Goal: Transaction & Acquisition: Purchase product/service

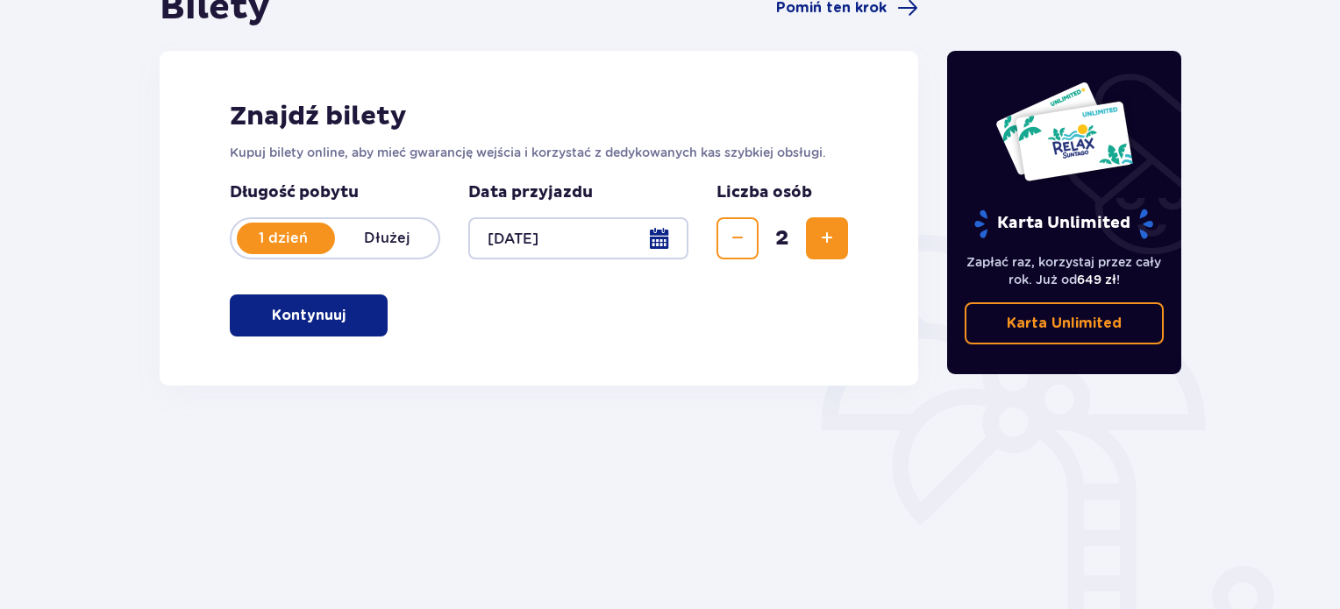
scroll to position [284, 0]
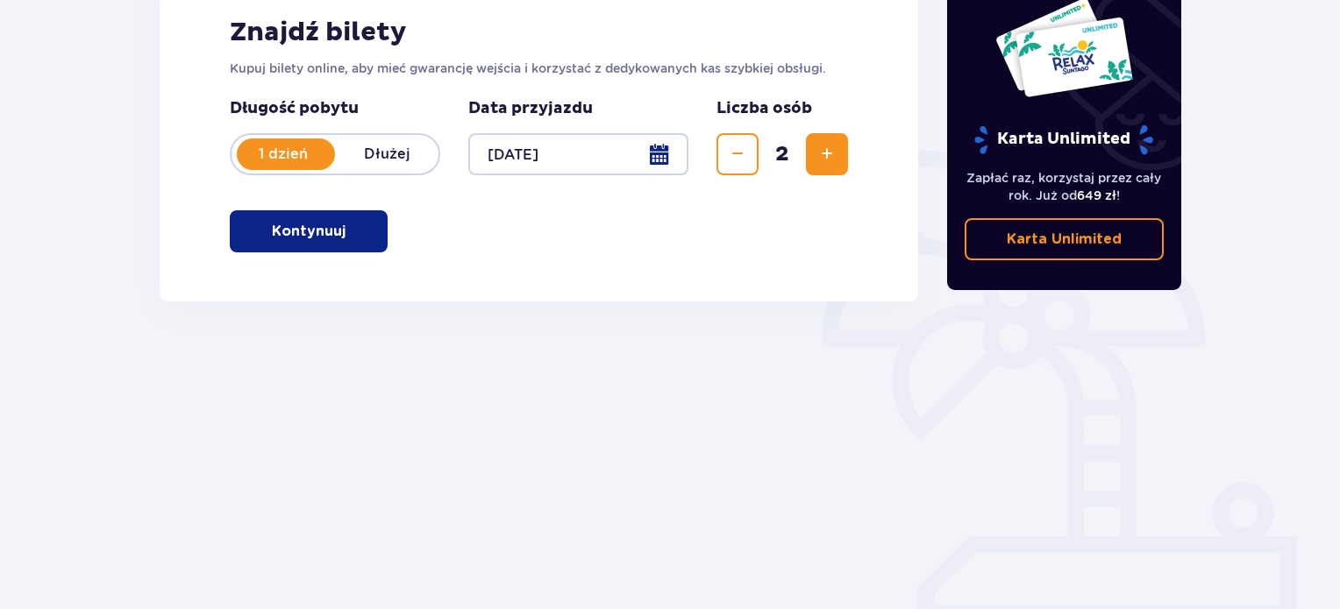
click at [361, 238] on button "Kontynuuj" at bounding box center [309, 231] width 158 height 42
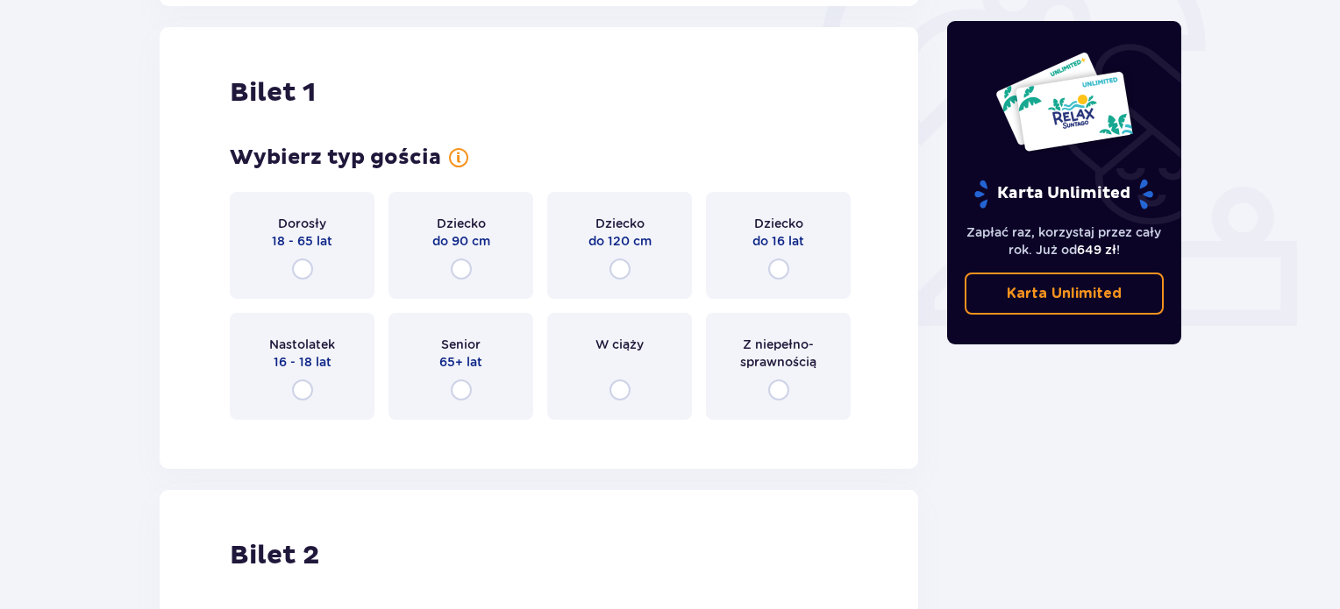
scroll to position [586, 0]
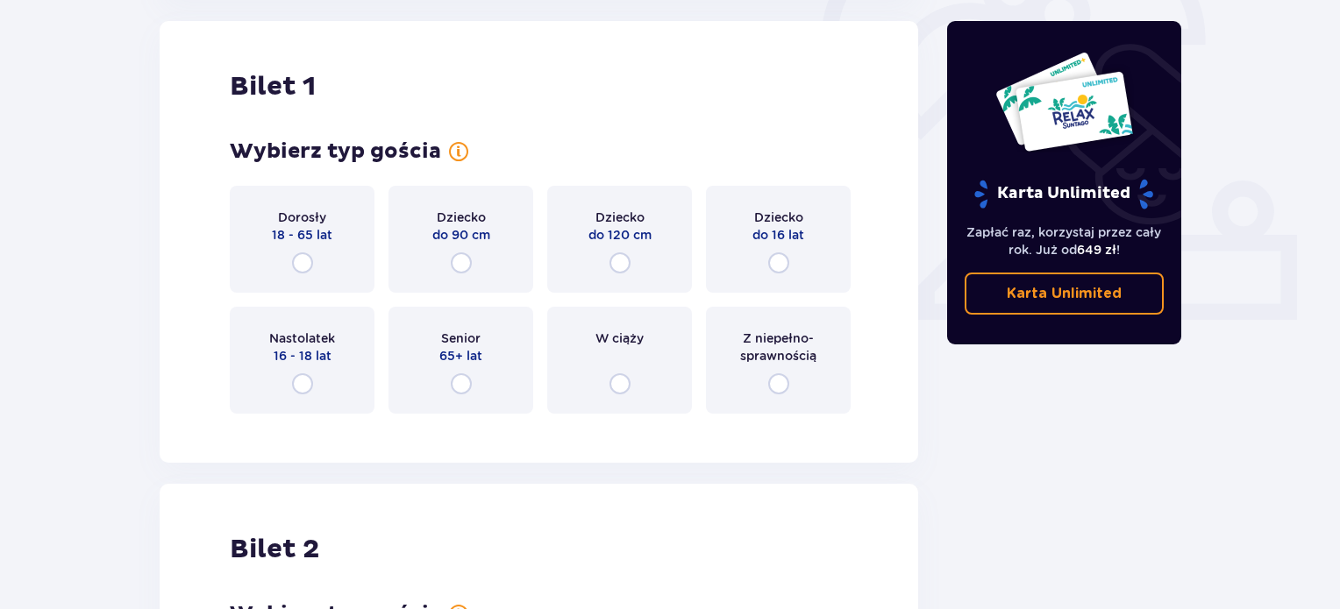
click at [615, 367] on div "W ciąży" at bounding box center [619, 360] width 145 height 107
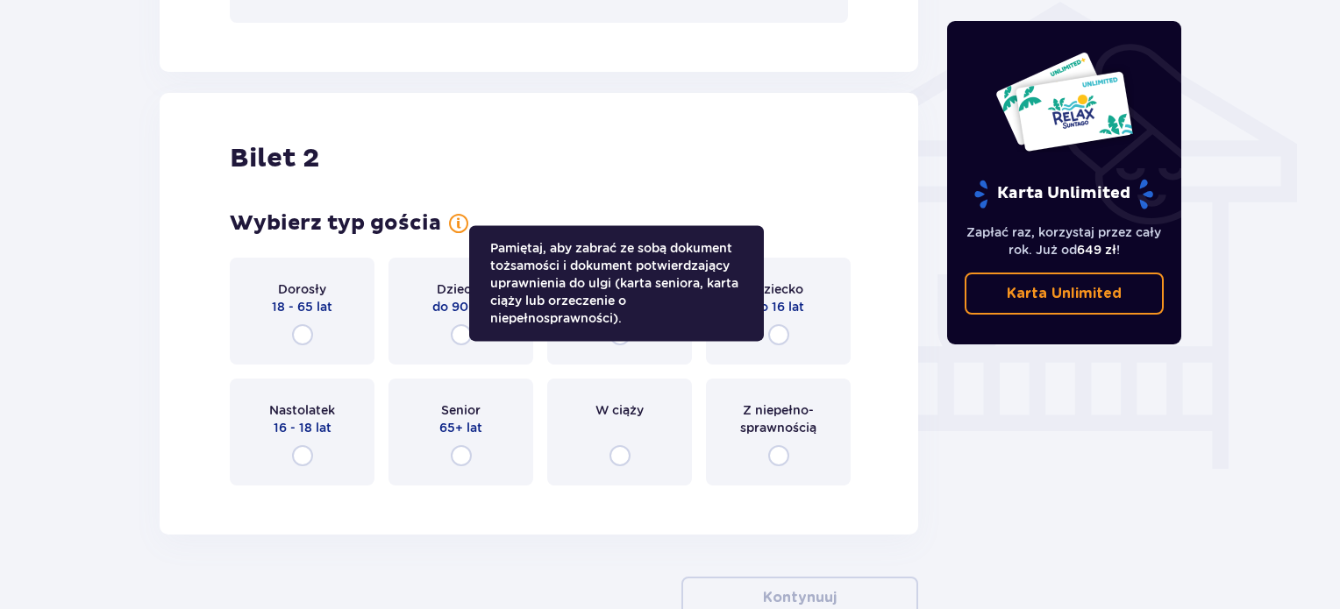
scroll to position [1445, 0]
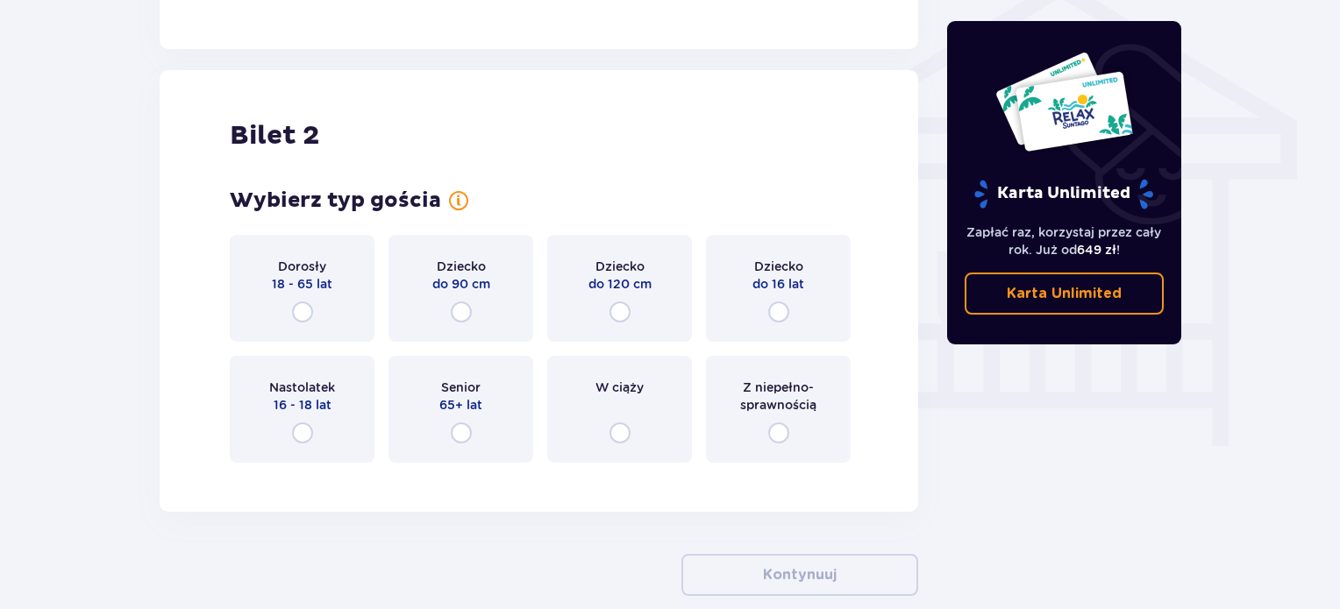
click at [766, 425] on div "Z niepełno­sprawnością" at bounding box center [778, 409] width 145 height 107
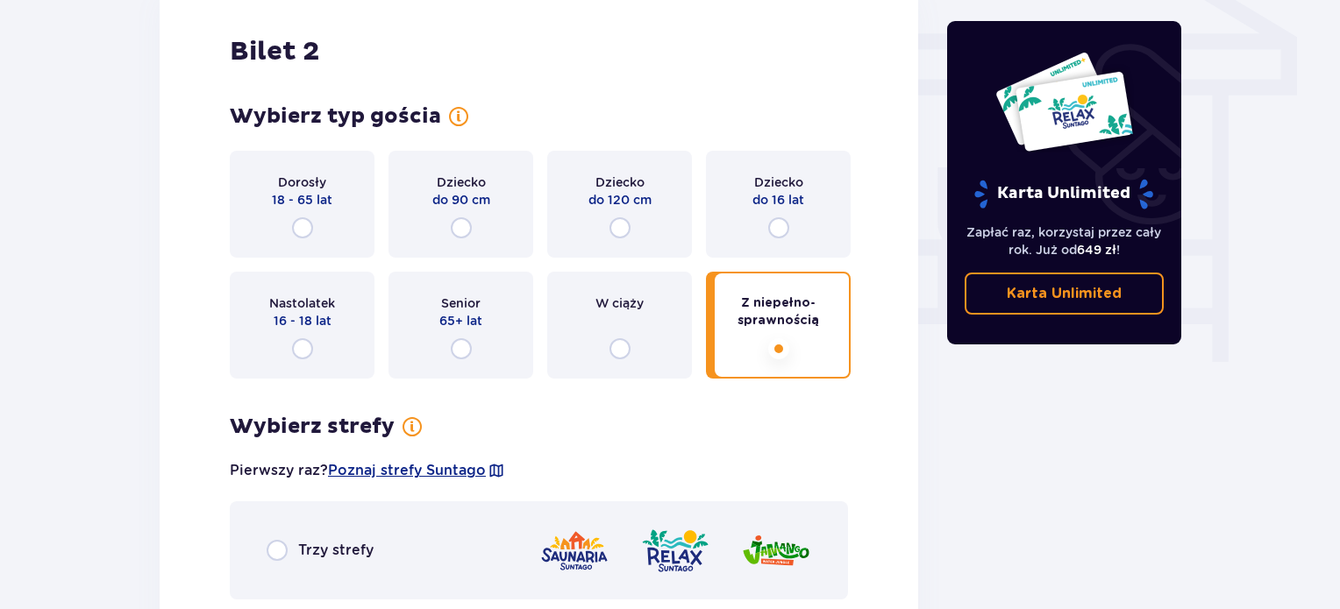
scroll to position [1145, 0]
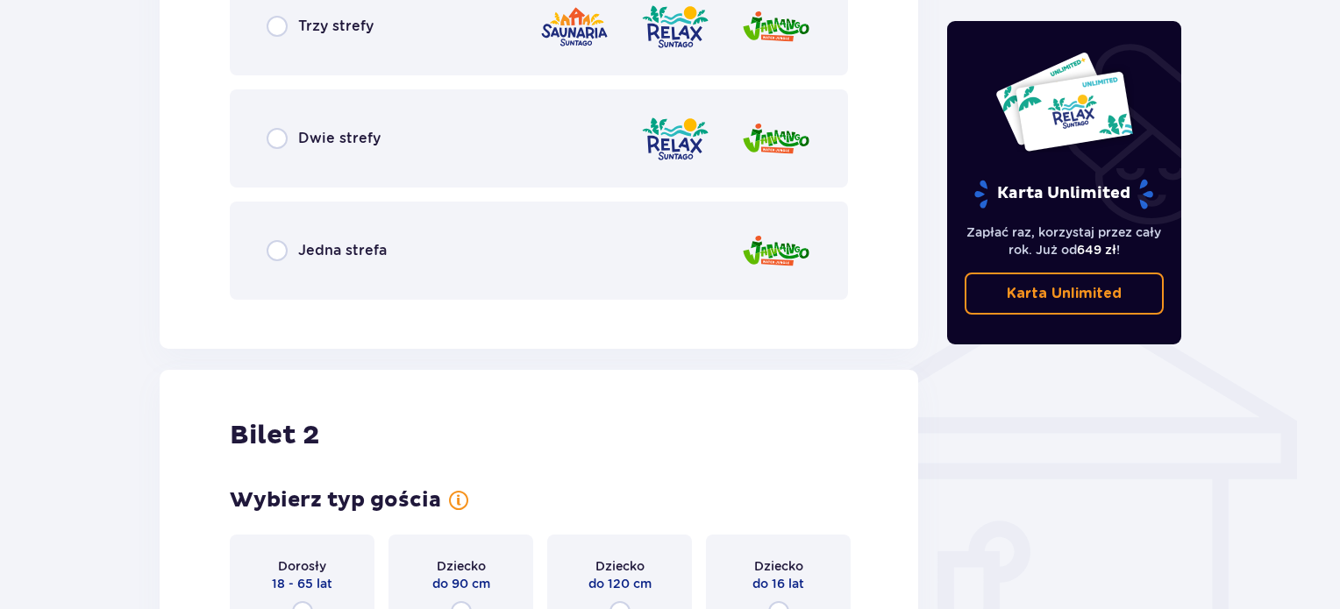
click at [640, 34] on img at bounding box center [675, 27] width 70 height 50
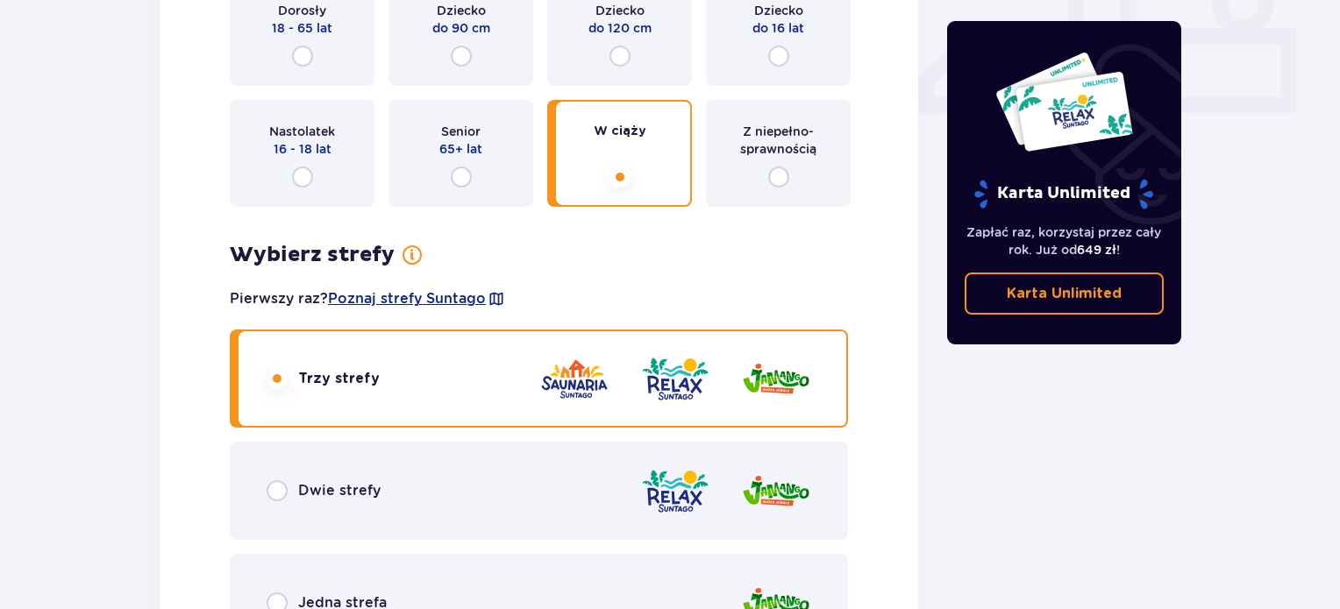
scroll to position [793, 0]
click at [315, 45] on div "Dorosły 18 - 65 lat" at bounding box center [302, 32] width 145 height 107
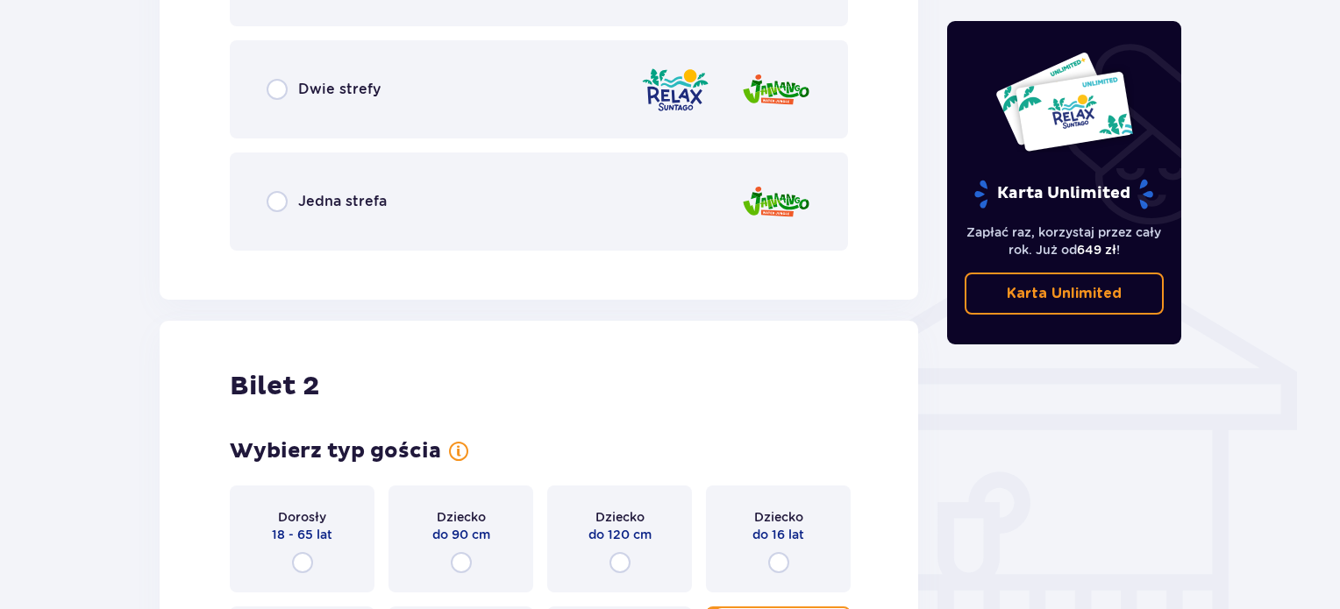
scroll to position [1222, 0]
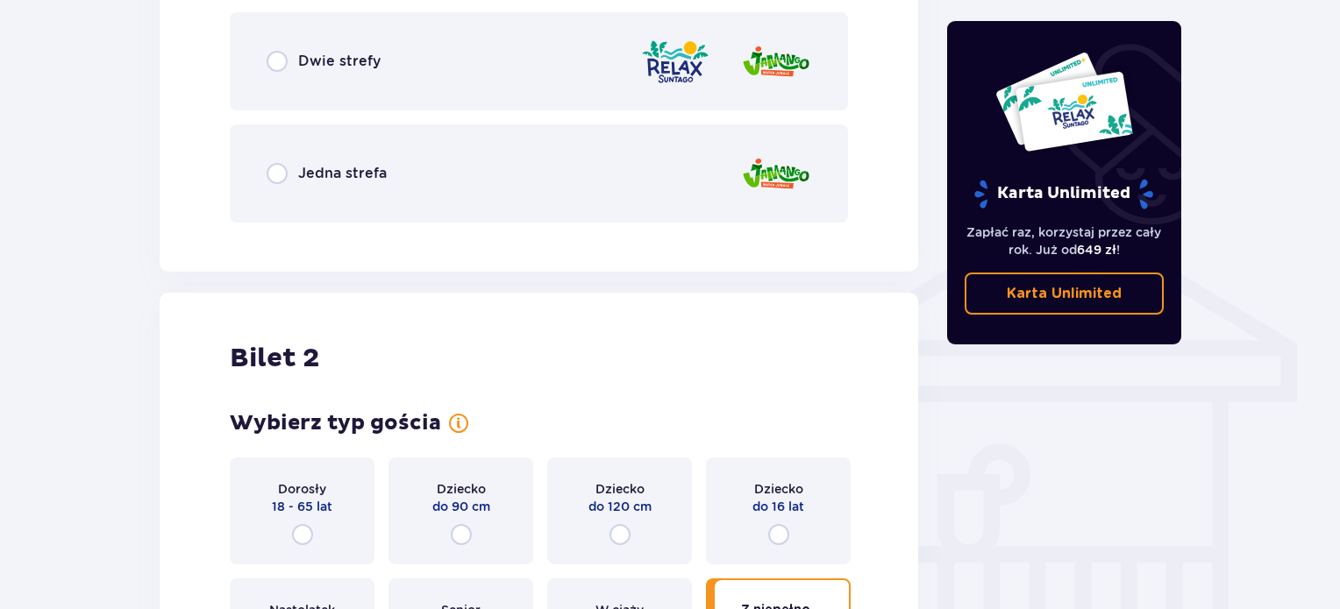
drag, startPoint x: 438, startPoint y: 183, endPoint x: 398, endPoint y: 167, distance: 43.6
click at [398, 167] on div "Jedna strefa" at bounding box center [539, 174] width 618 height 98
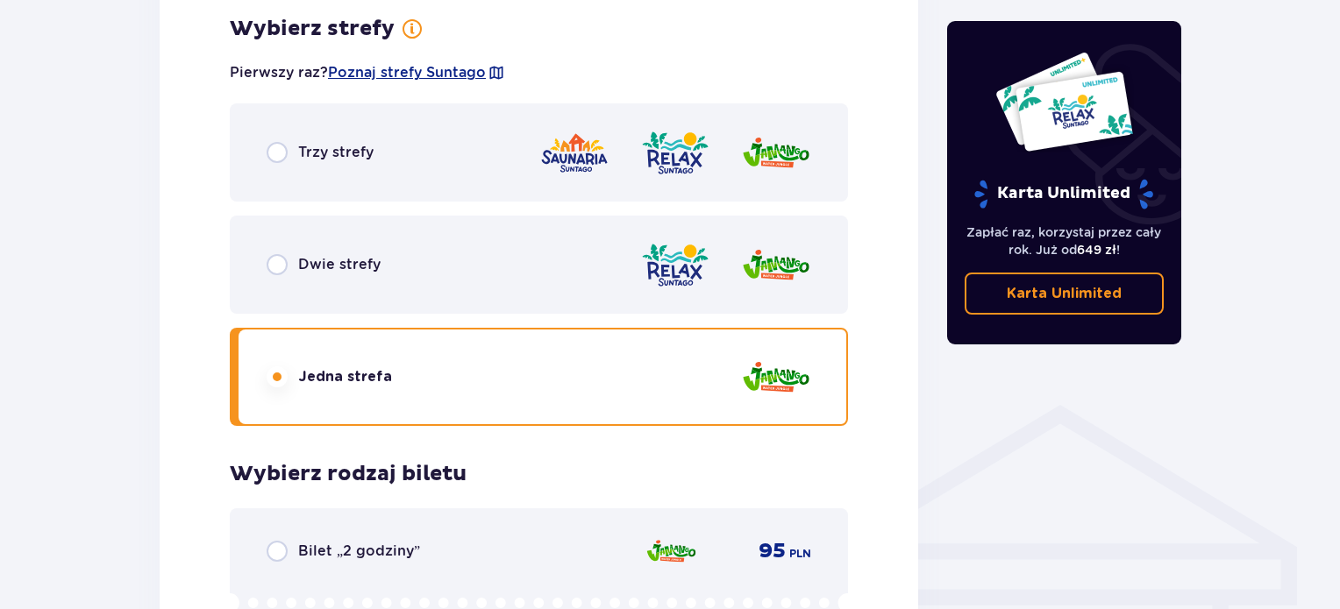
click at [375, 139] on div "Trzy strefy" at bounding box center [539, 152] width 618 height 98
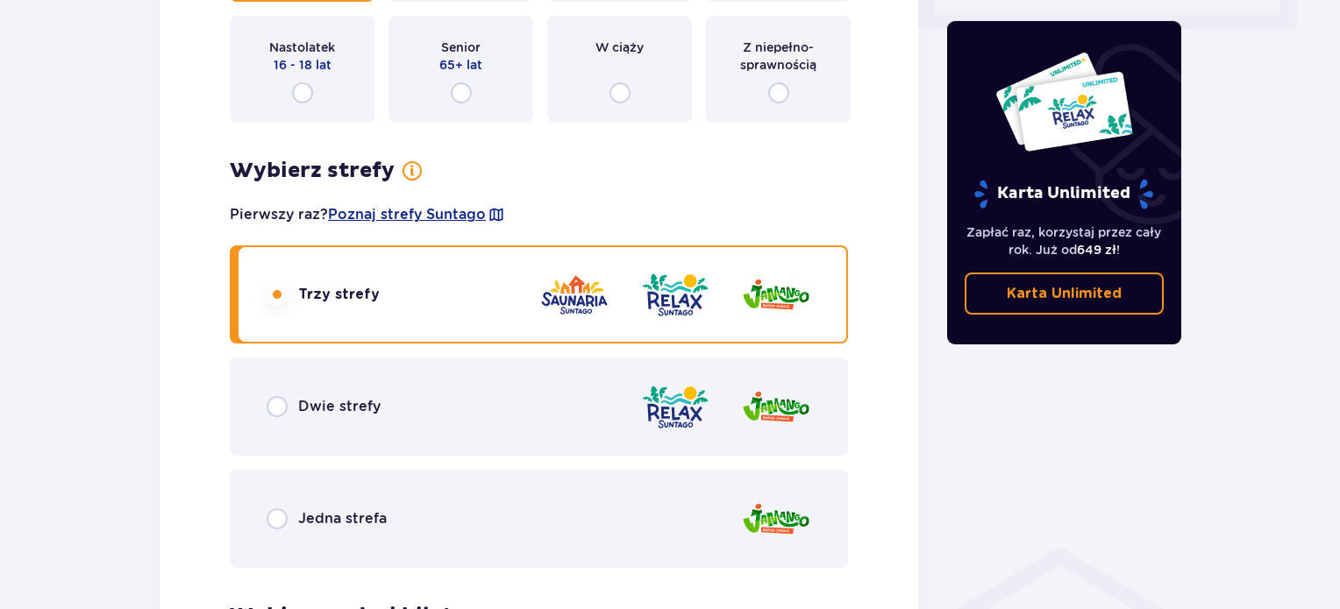
scroll to position [877, 0]
click at [611, 92] on input "radio" at bounding box center [619, 92] width 21 height 21
radio input "true"
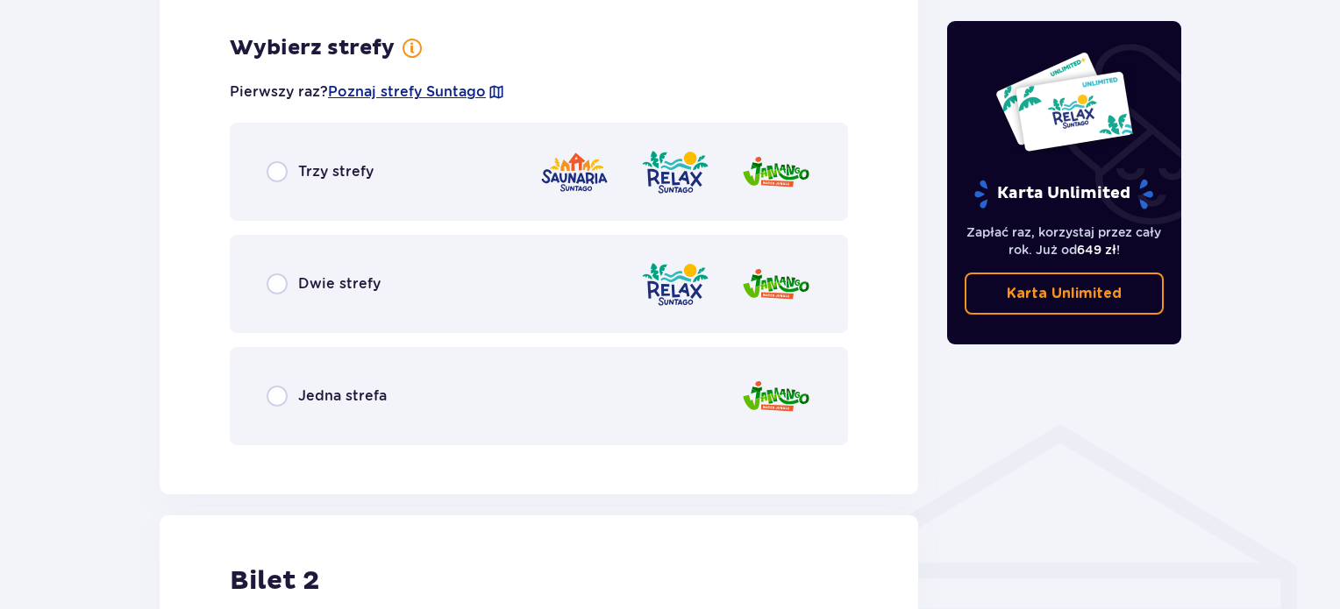
scroll to position [1003, 0]
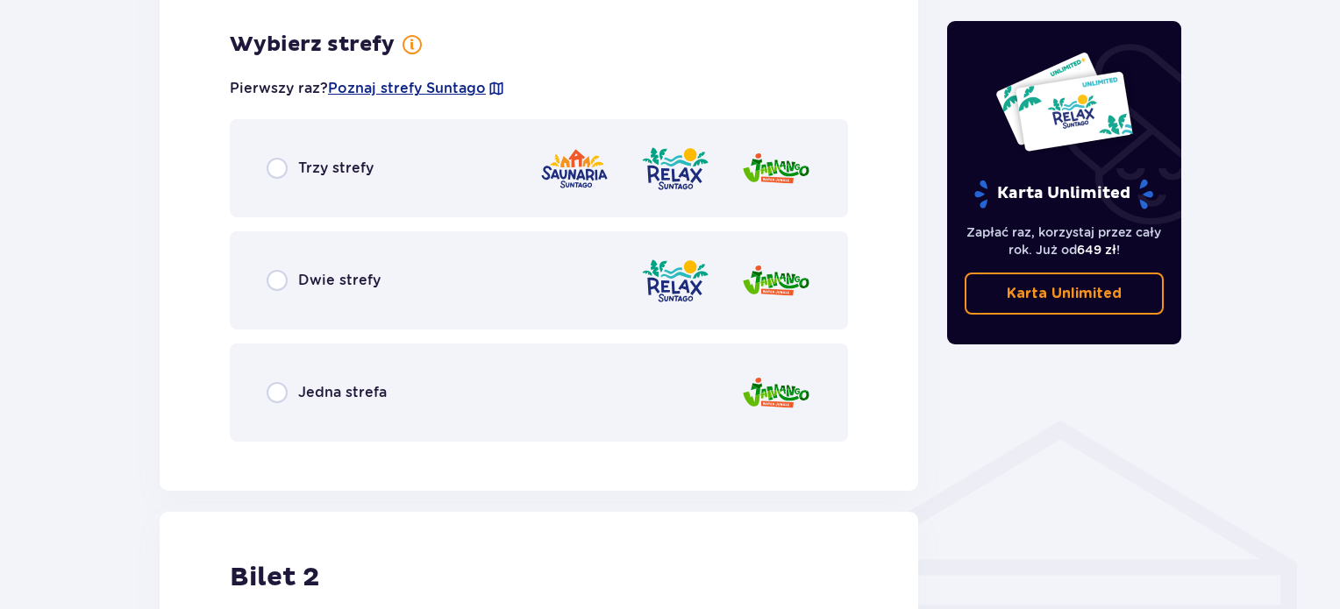
click at [528, 127] on div "Trzy strefy" at bounding box center [539, 168] width 618 height 98
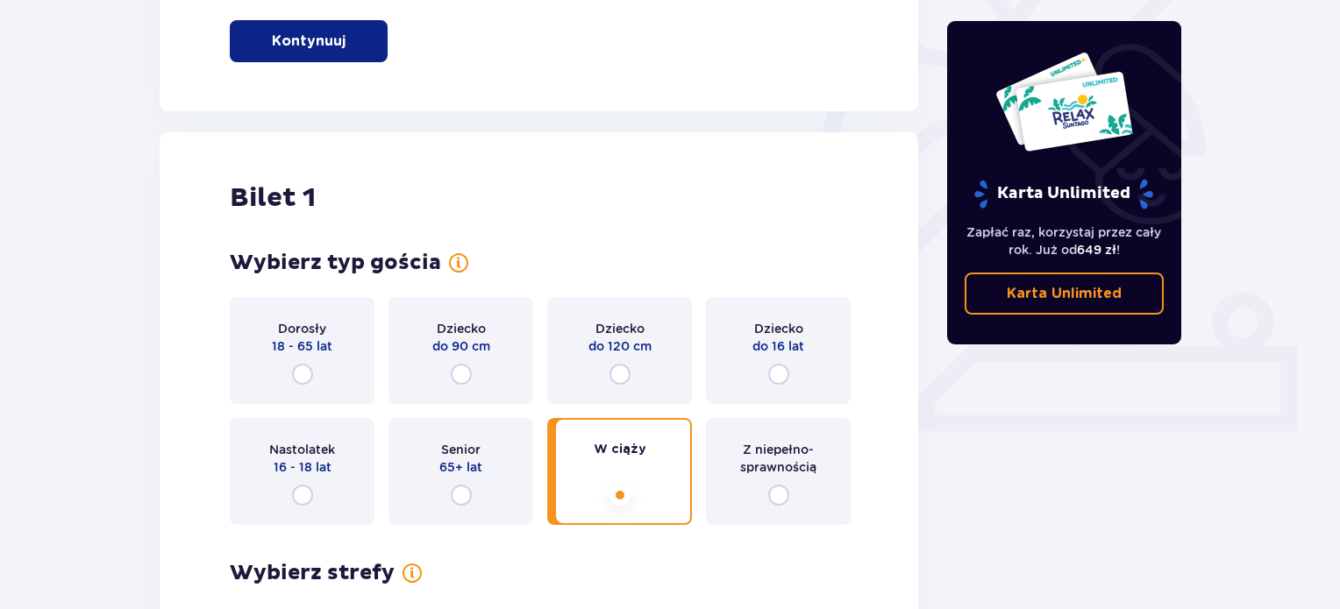
scroll to position [466, 0]
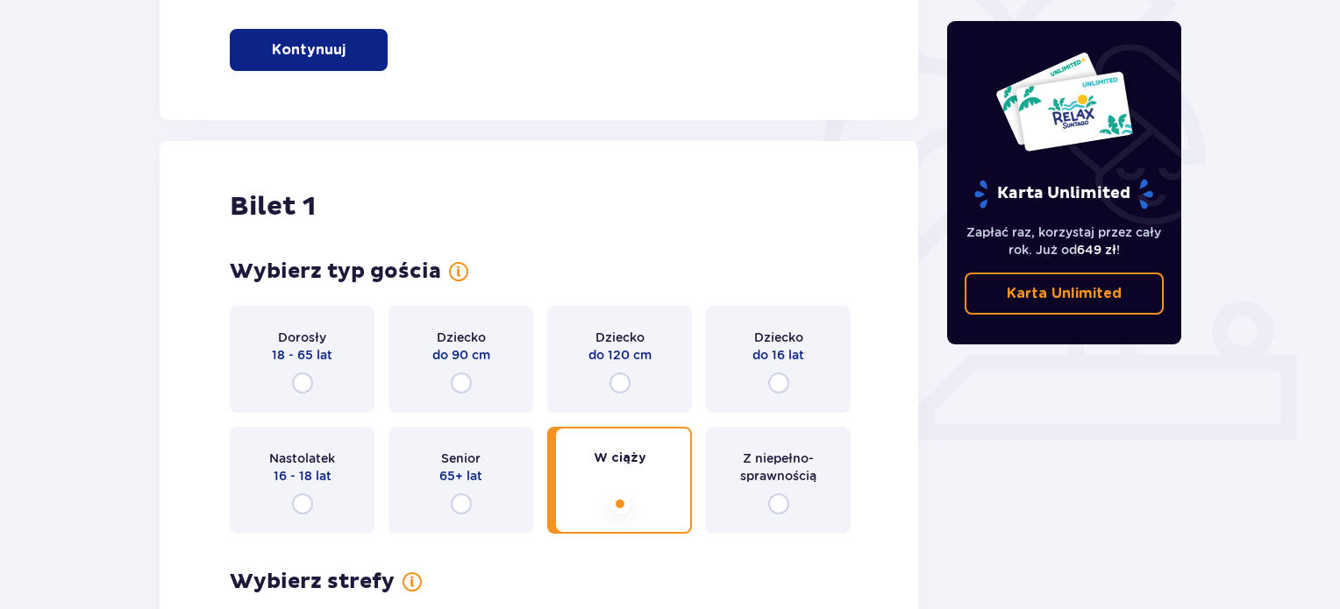
click at [296, 392] on input "radio" at bounding box center [302, 383] width 21 height 21
radio input "true"
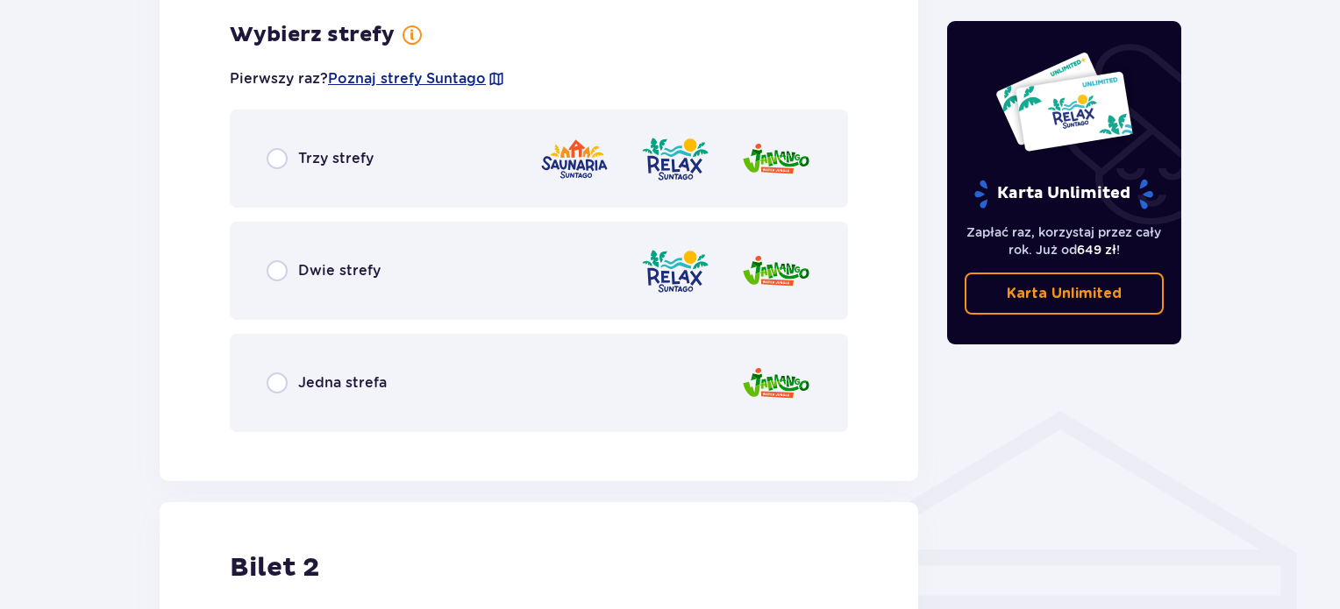
scroll to position [1014, 0]
click at [367, 169] on div "Trzy strefy" at bounding box center [539, 158] width 618 height 98
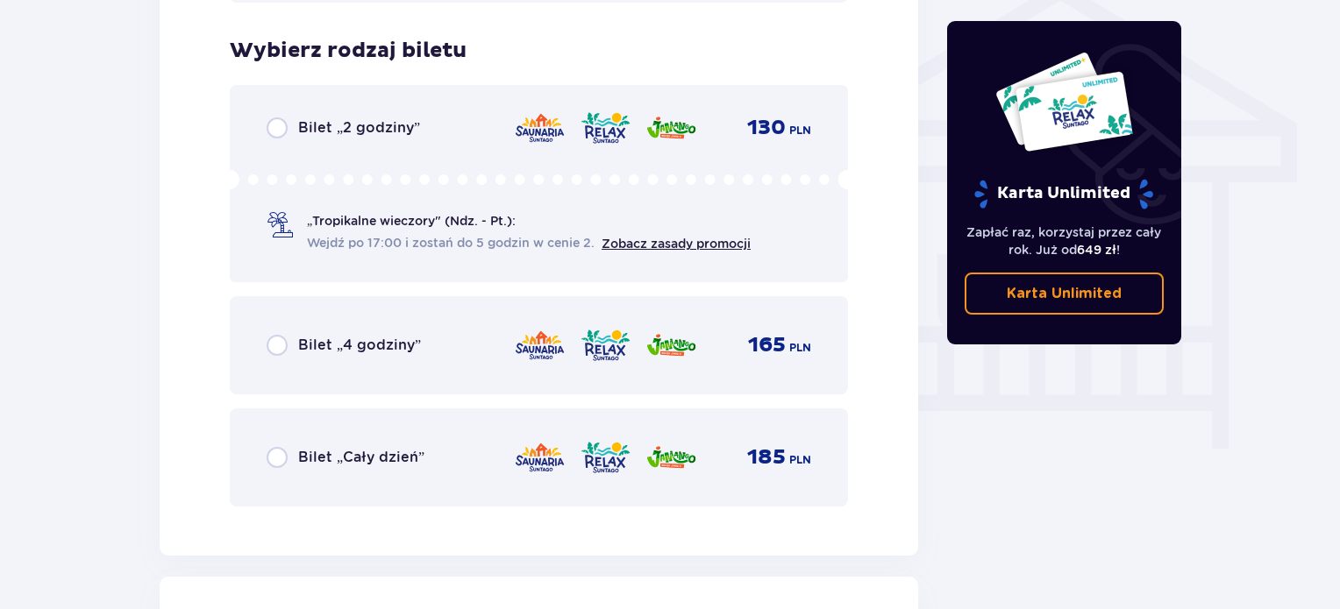
scroll to position [1459, 0]
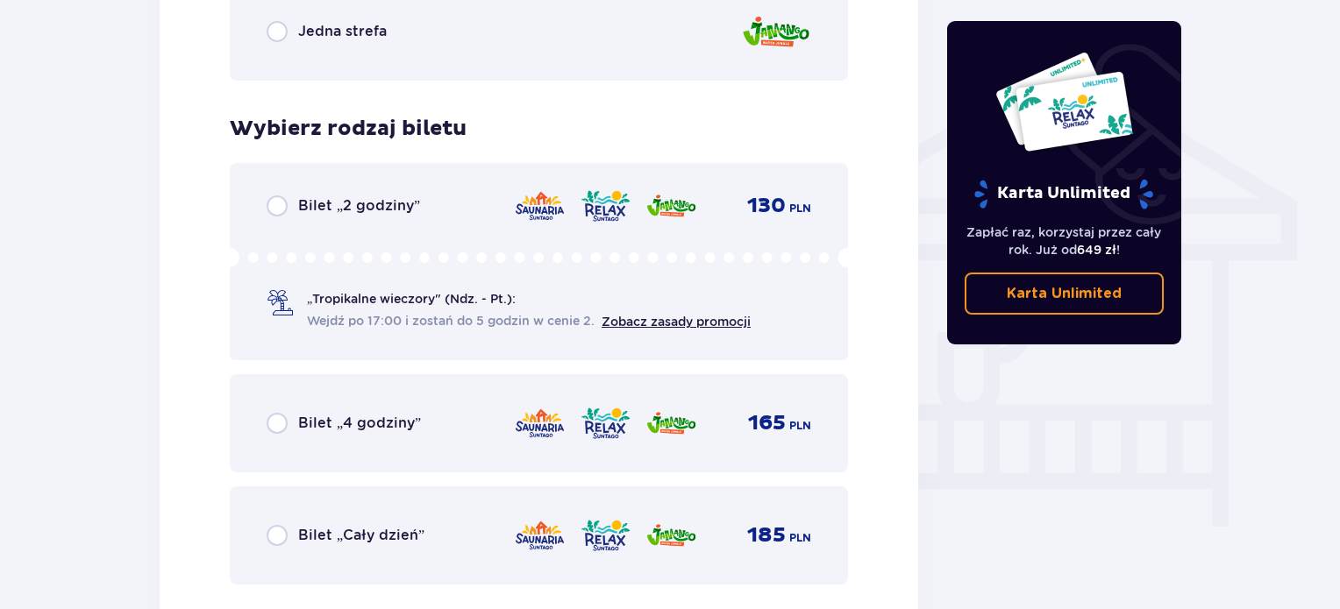
click at [367, 169] on div "Bilet „2 godziny” 130 PLN „Tropikalne wieczory" (Ndz. - Pt.): Wejdź po 17:00 i …" at bounding box center [539, 261] width 618 height 197
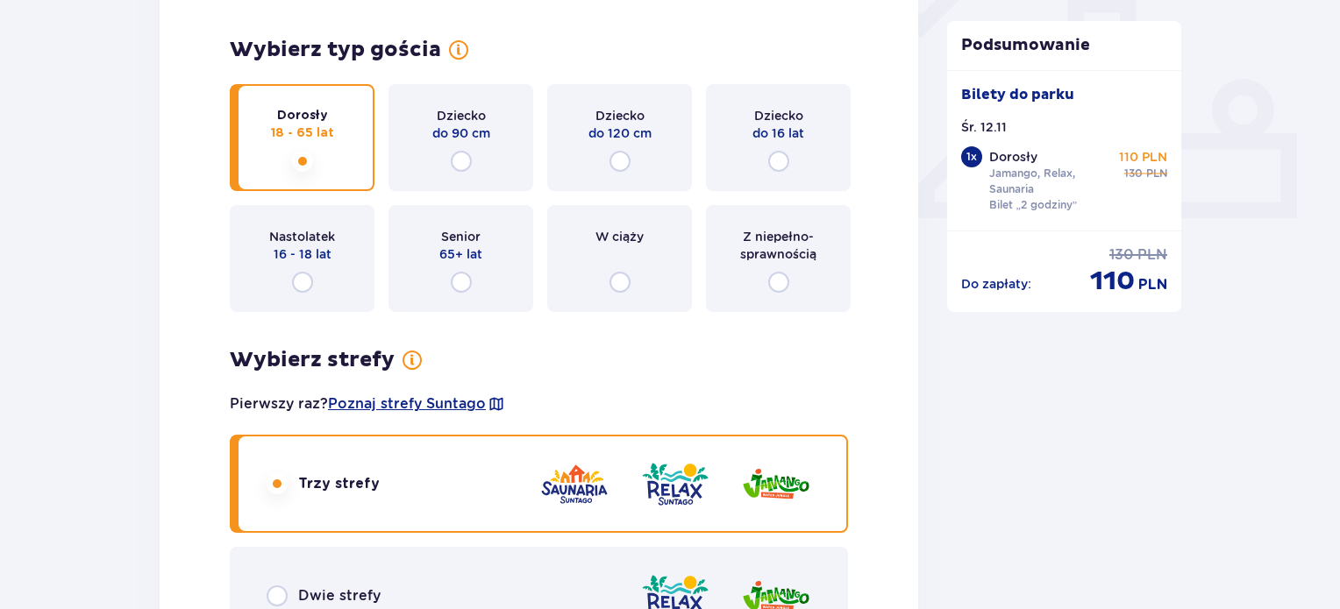
scroll to position [686, 0]
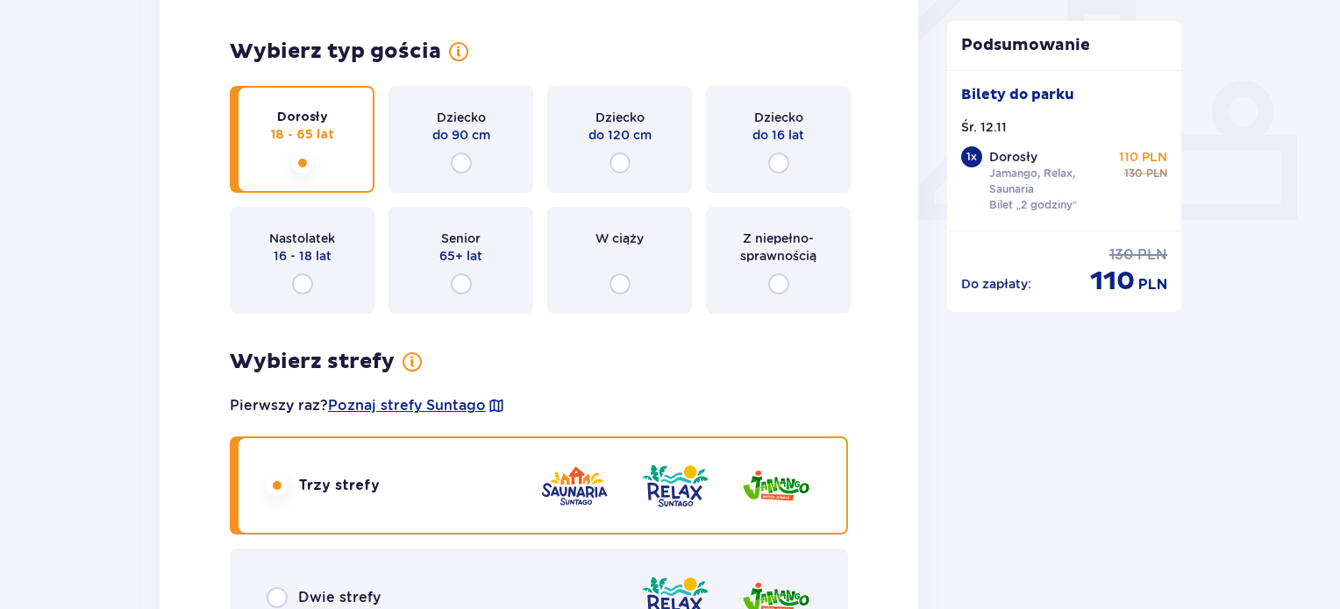
click at [647, 253] on div "W ciąży" at bounding box center [619, 260] width 145 height 107
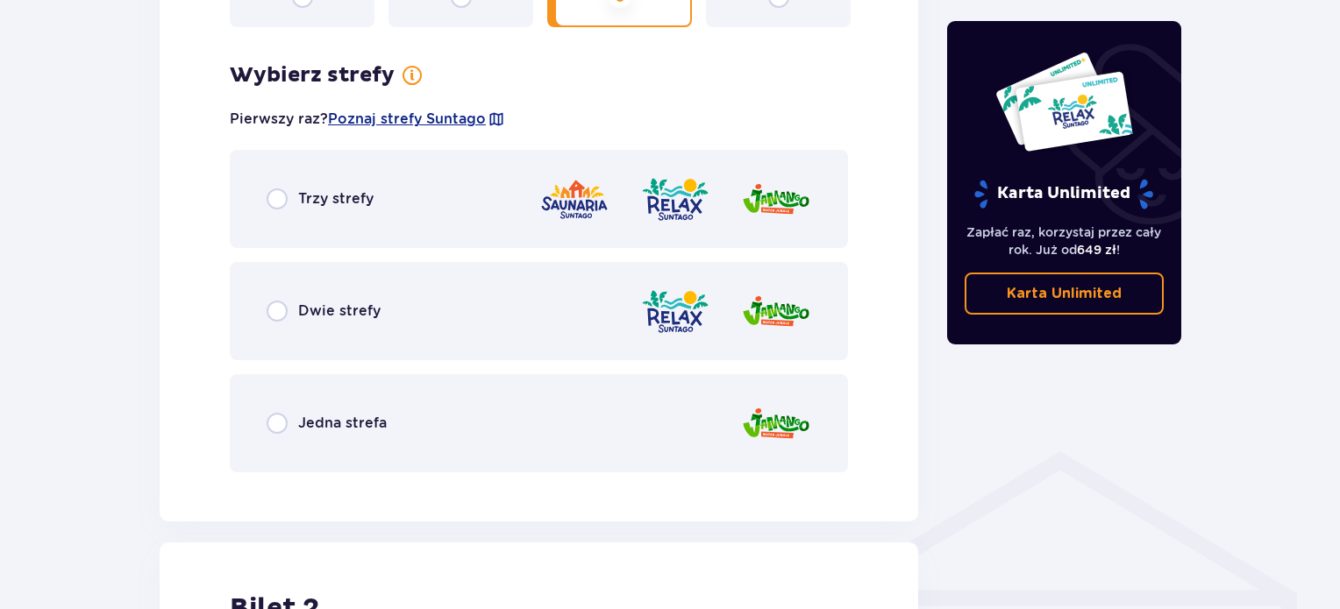
scroll to position [1014, 0]
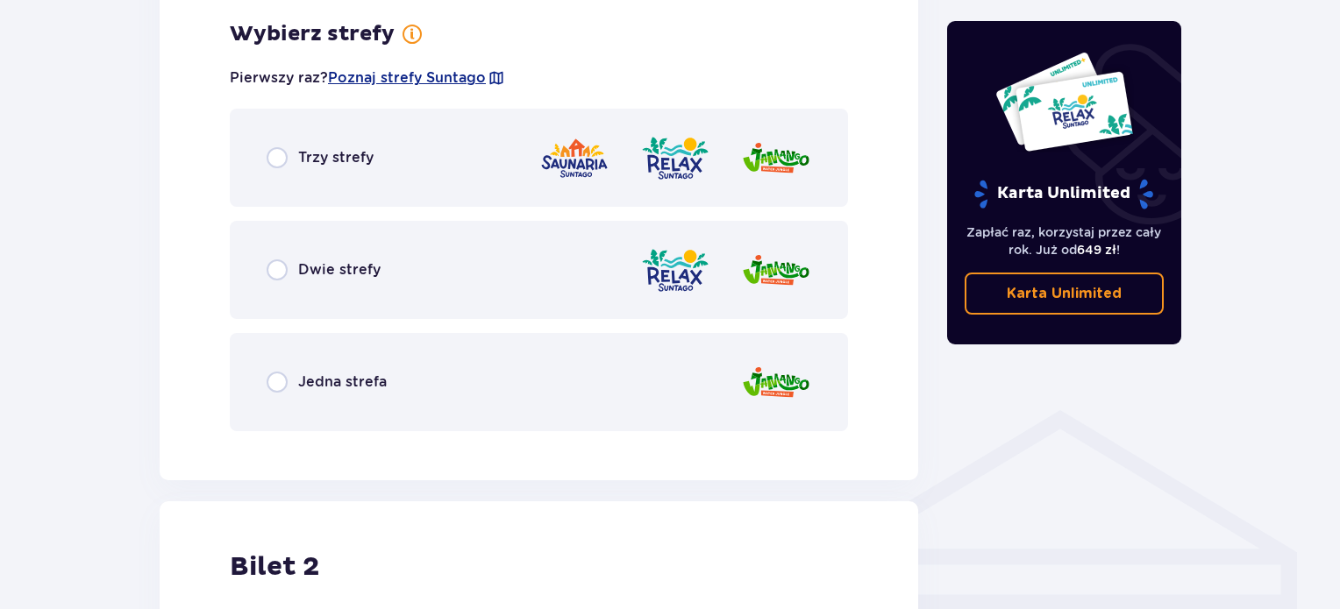
click at [723, 134] on div at bounding box center [675, 158] width 272 height 50
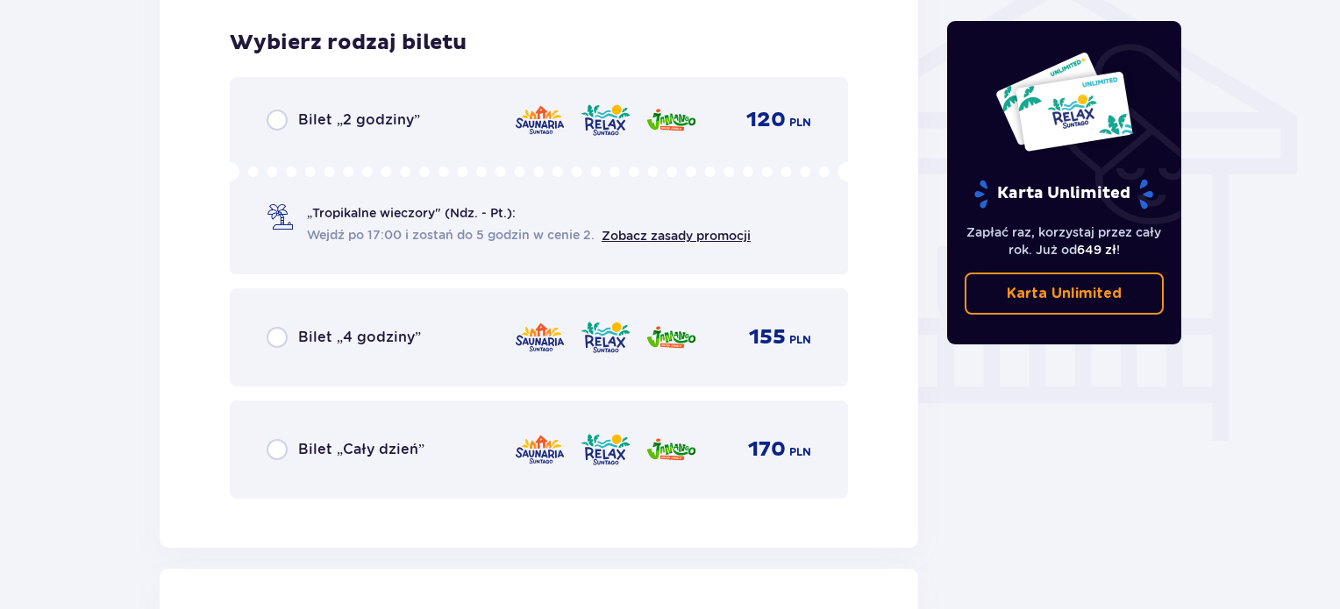
scroll to position [1459, 0]
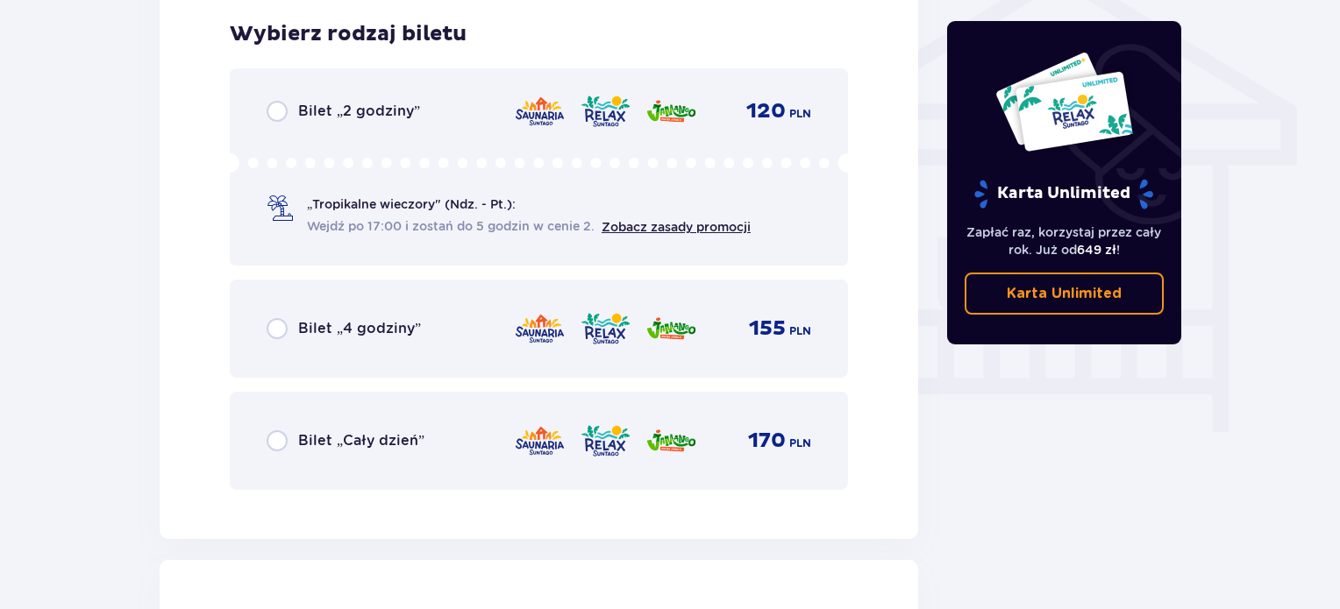
click at [634, 445] on div "170 PLN" at bounding box center [662, 441] width 297 height 37
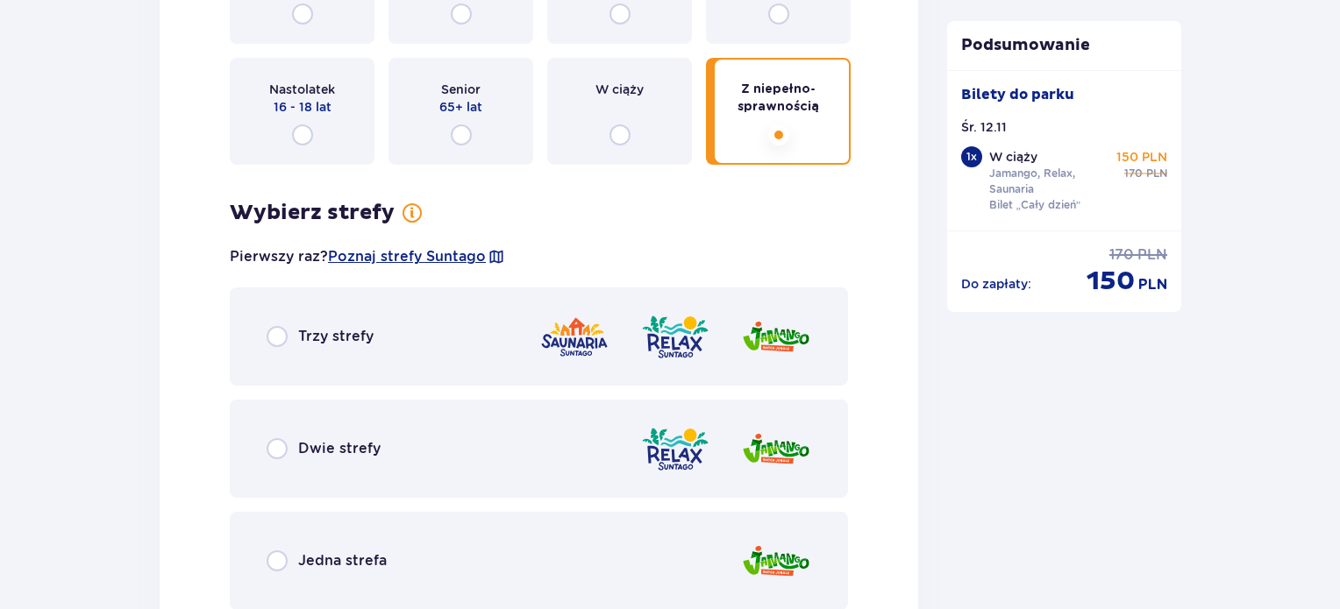
scroll to position [2250, 0]
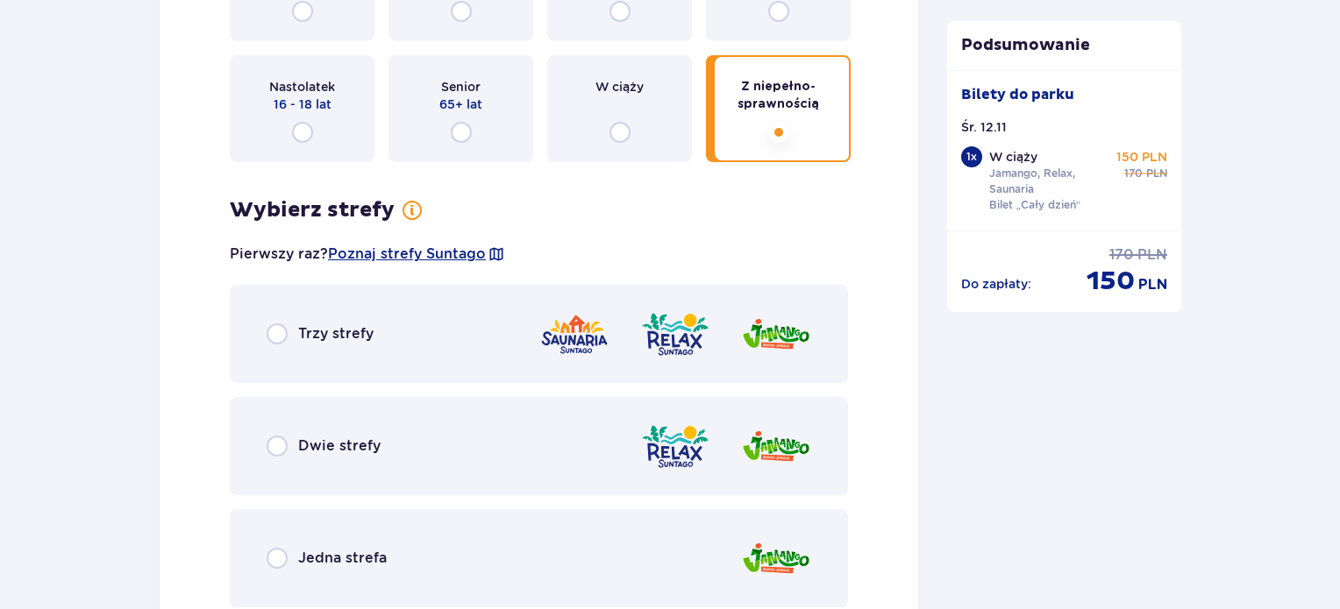
click at [693, 315] on img at bounding box center [675, 335] width 70 height 50
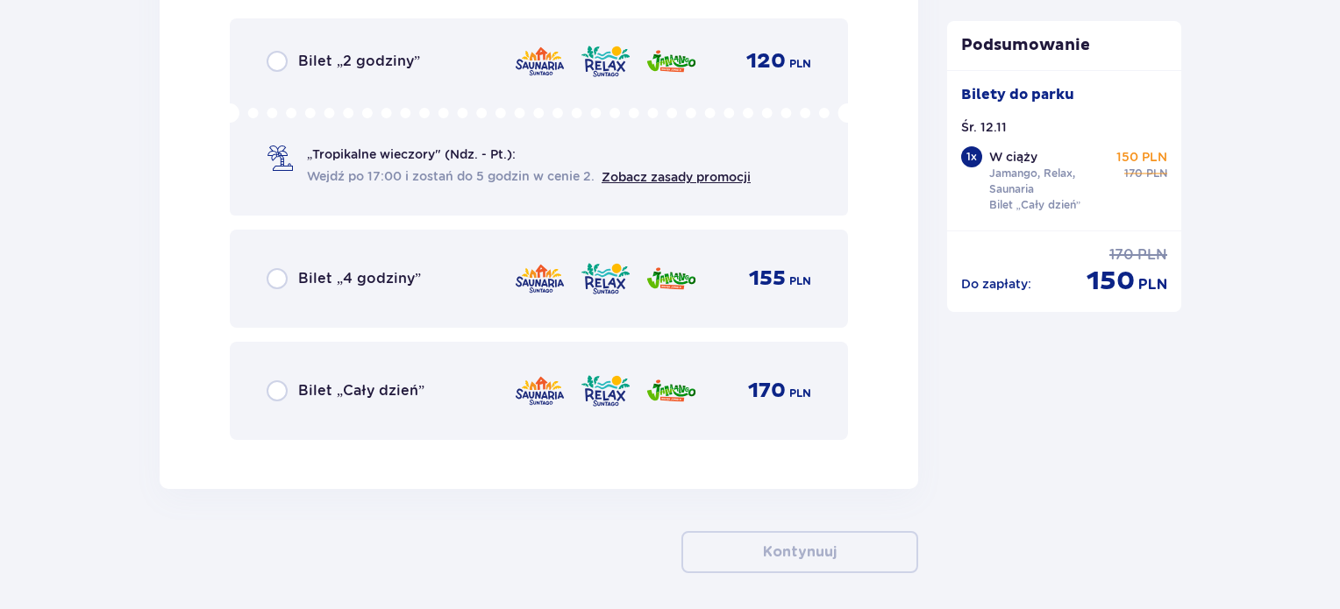
scroll to position [2925, 0]
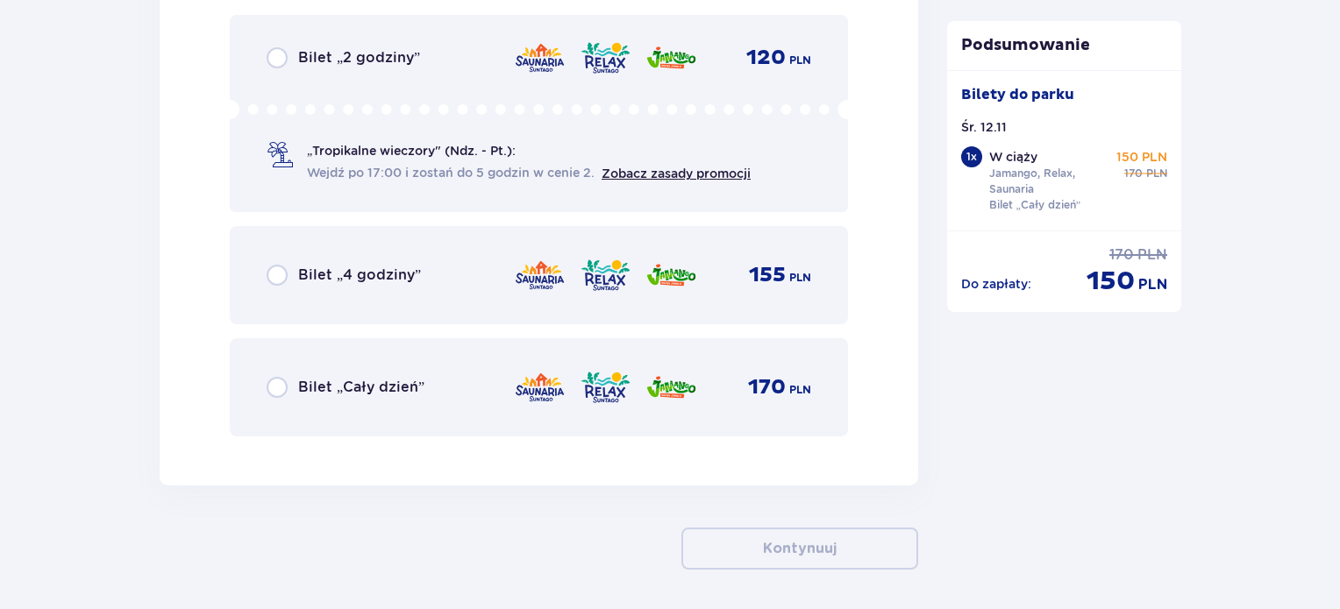
click at [638, 415] on div "Bilet „Cały dzień” 170 PLN" at bounding box center [539, 387] width 618 height 98
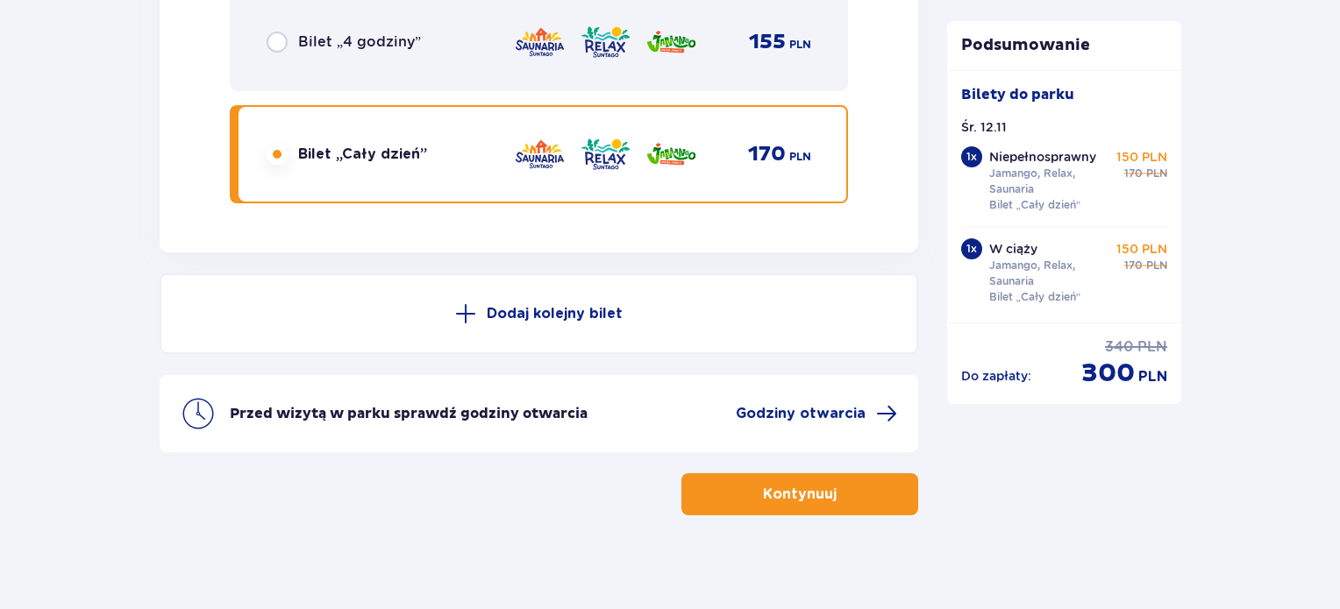
scroll to position [3167, 0]
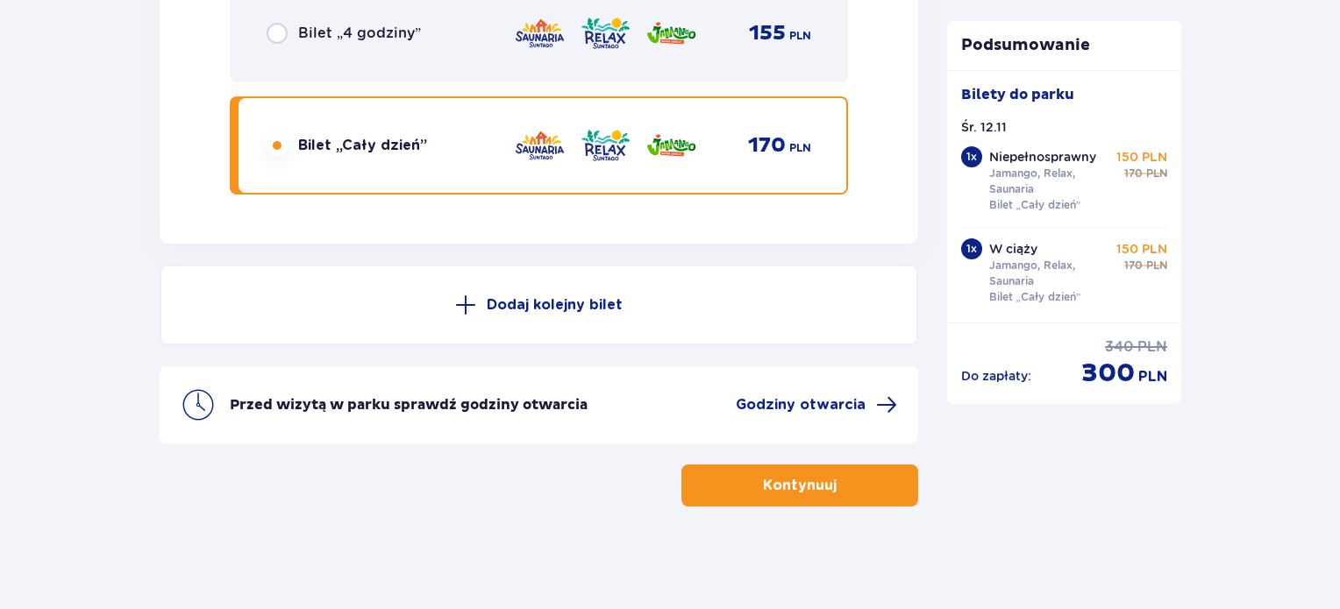
click at [773, 487] on p "Kontynuuj" at bounding box center [800, 485] width 74 height 19
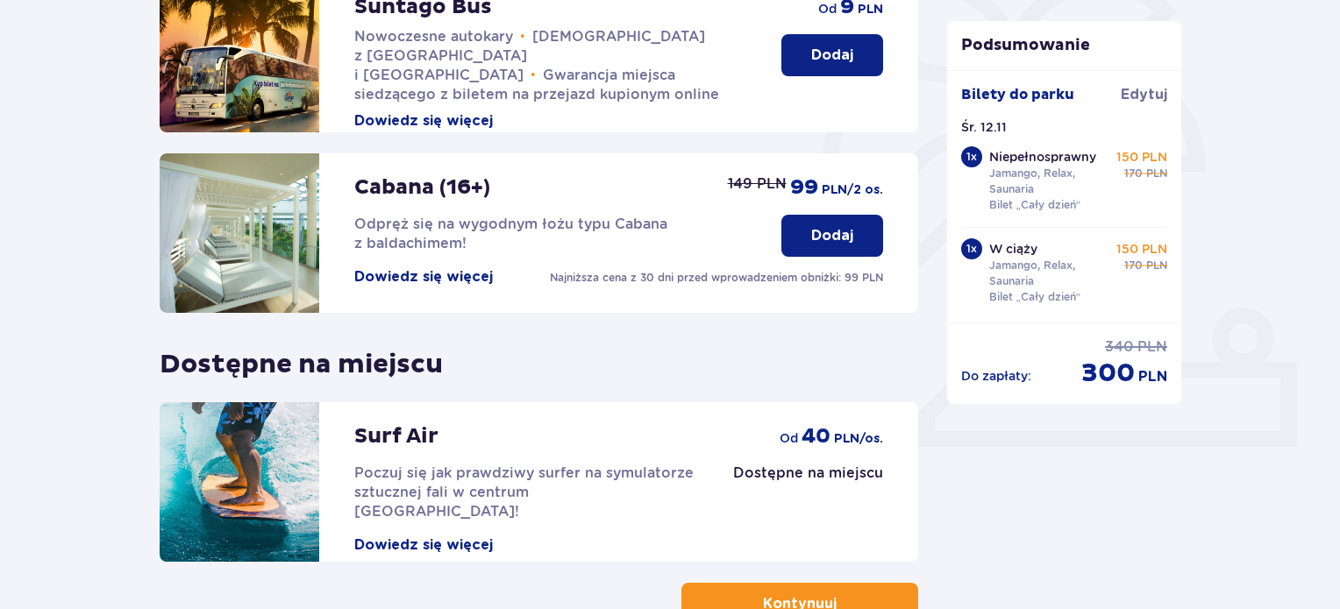
scroll to position [579, 0]
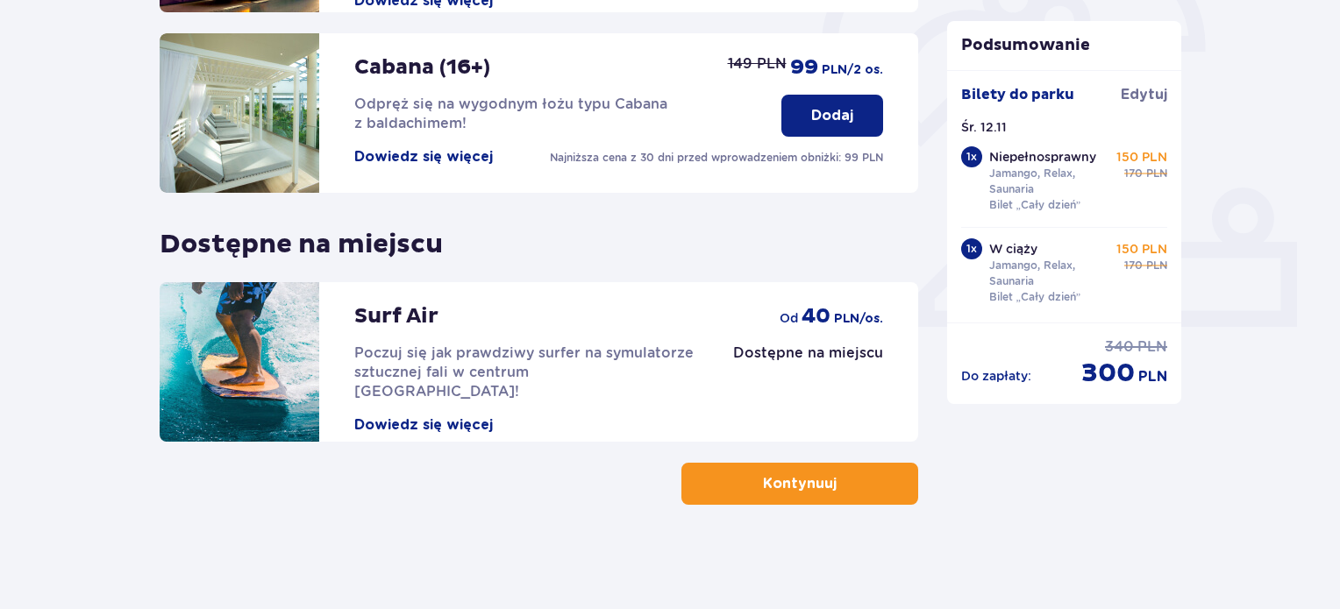
click at [763, 489] on p "Kontynuuj" at bounding box center [800, 483] width 74 height 19
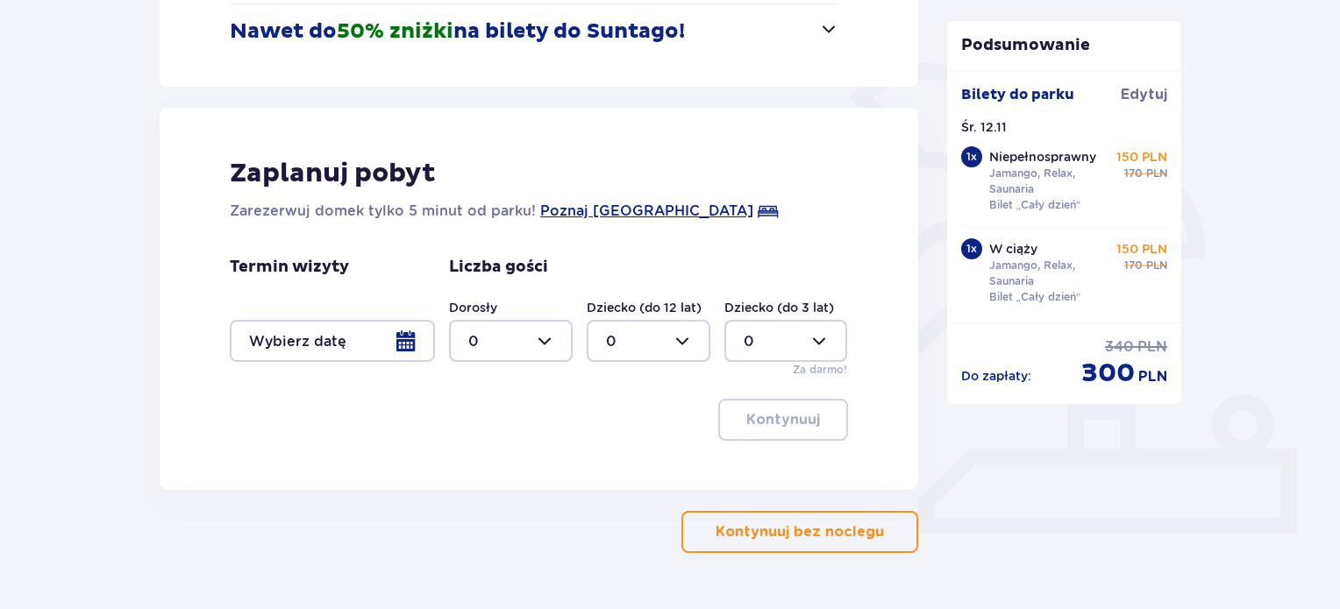
scroll to position [420, 0]
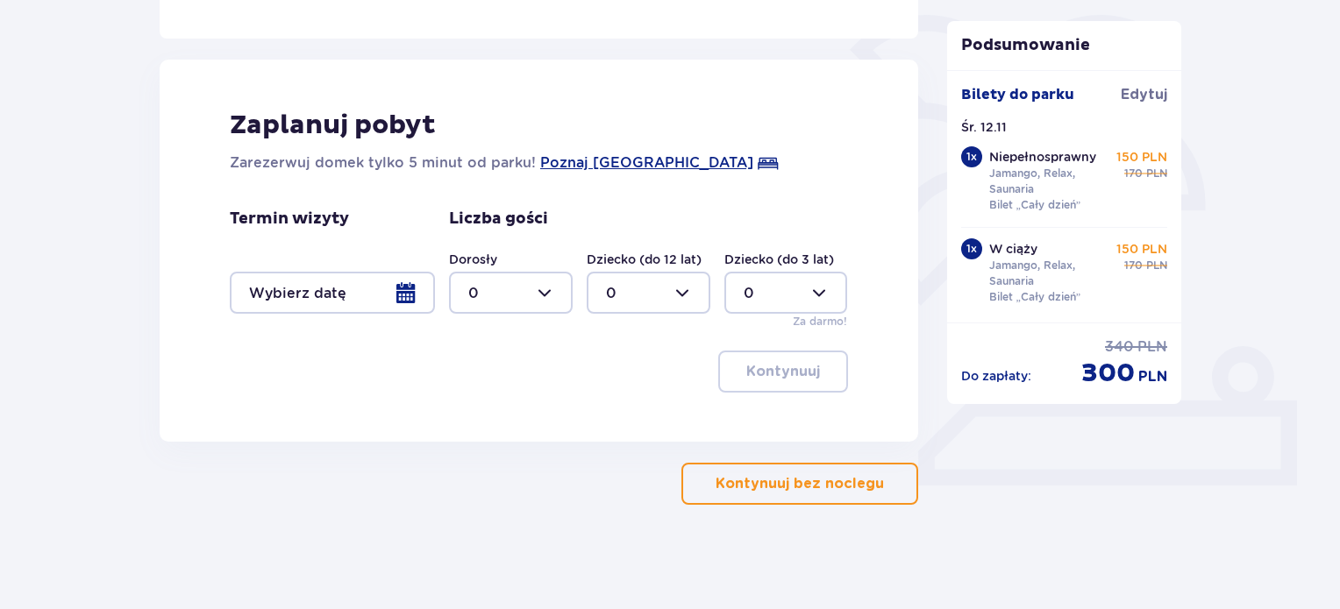
click at [752, 489] on p "Kontynuuj bez noclegu" at bounding box center [800, 483] width 168 height 19
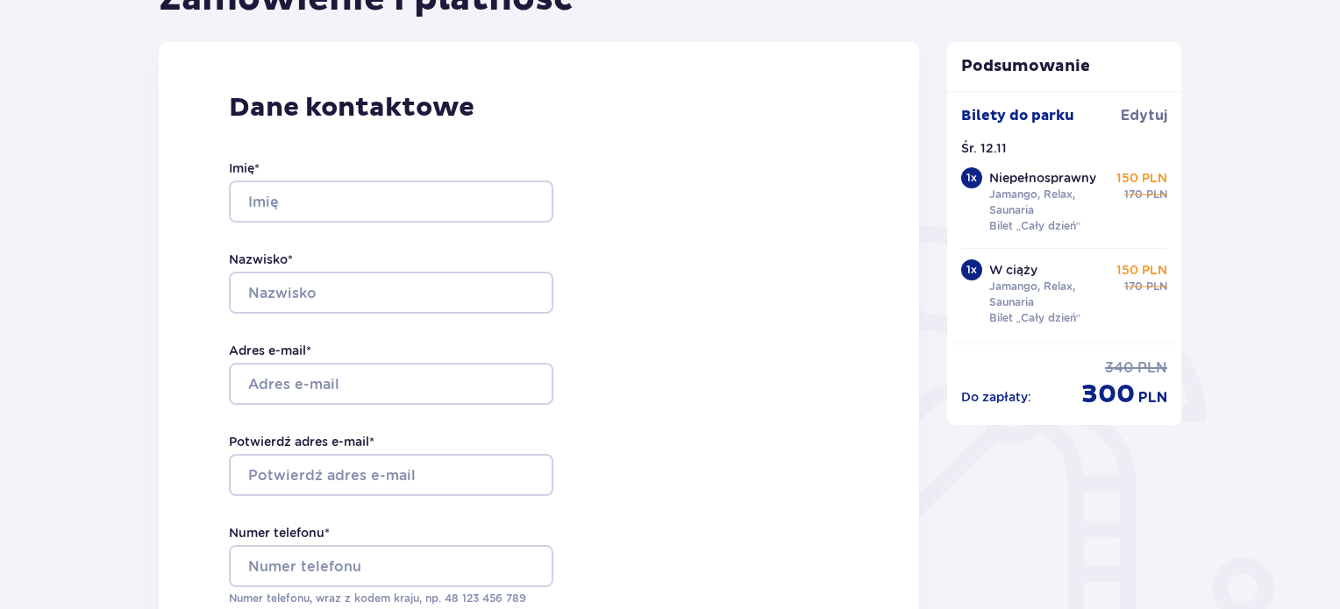
scroll to position [216, 0]
